Goal: Task Accomplishment & Management: Manage account settings

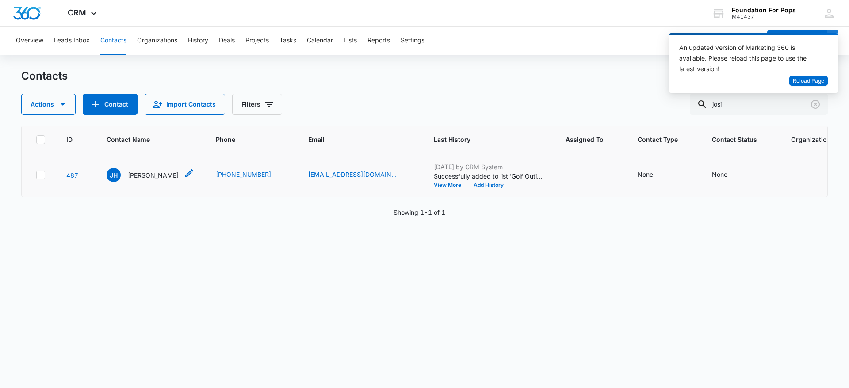
click at [147, 174] on p "[PERSON_NAME]" at bounding box center [153, 175] width 51 height 9
click at [818, 79] on span "Reload Page" at bounding box center [808, 81] width 31 height 8
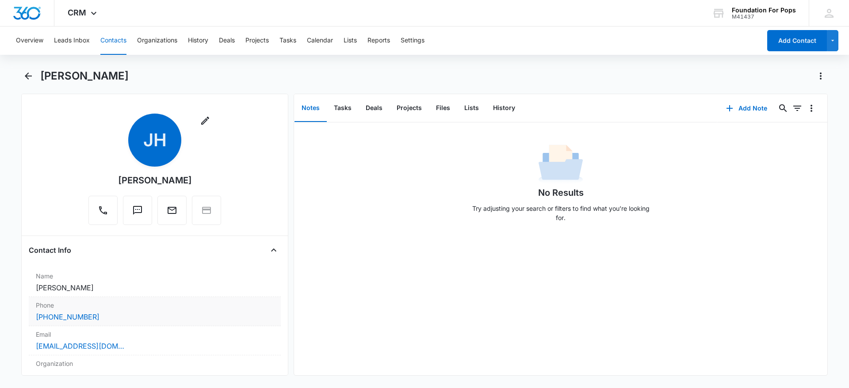
click at [110, 319] on div "[PHONE_NUMBER]" at bounding box center [155, 317] width 238 height 11
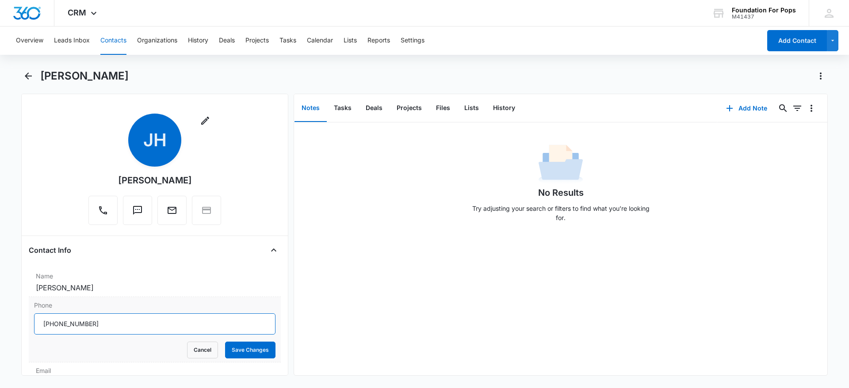
click at [94, 323] on input "Phone" at bounding box center [154, 323] width 241 height 21
type input "[PHONE_NUMBER]"
click at [232, 344] on button "Save Changes" at bounding box center [250, 350] width 50 height 17
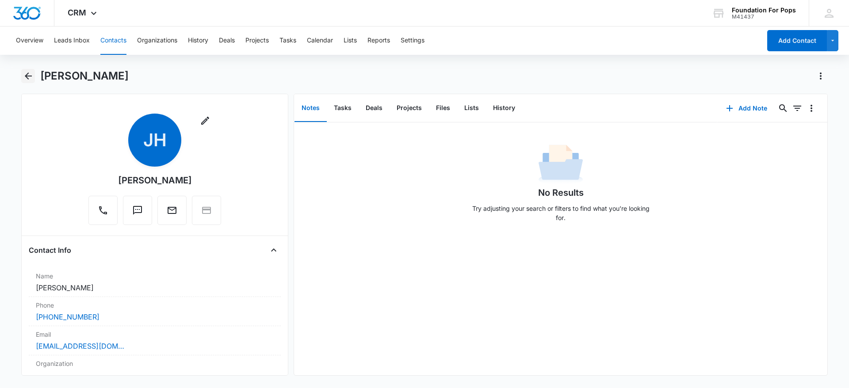
click at [29, 75] on icon "Back" at bounding box center [28, 76] width 11 height 11
click at [27, 76] on icon "Back" at bounding box center [28, 76] width 7 height 7
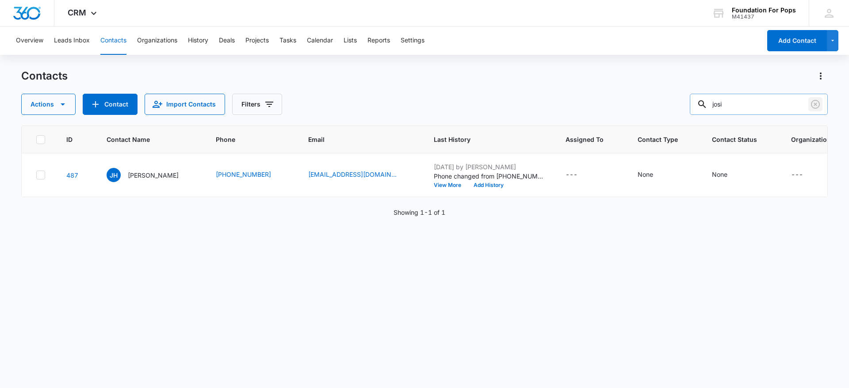
drag, startPoint x: 813, startPoint y: 101, endPoint x: 807, endPoint y: 104, distance: 6.3
click at [810, 104] on icon "Clear" at bounding box center [815, 104] width 11 height 11
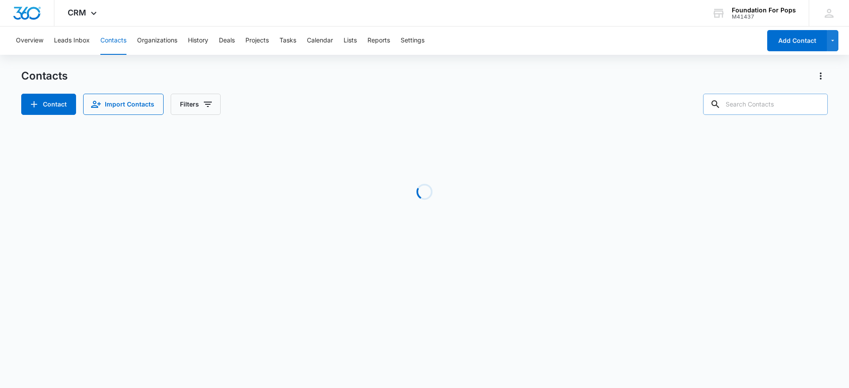
click at [791, 105] on input "text" at bounding box center [765, 104] width 125 height 21
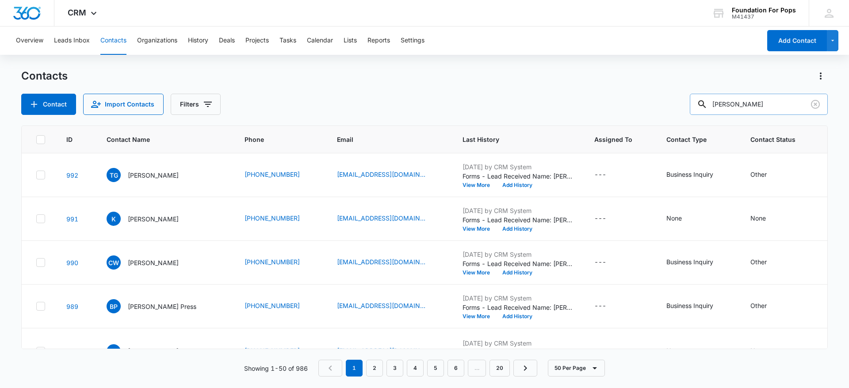
type input "Thasia Murphy"
